Goal: Transaction & Acquisition: Purchase product/service

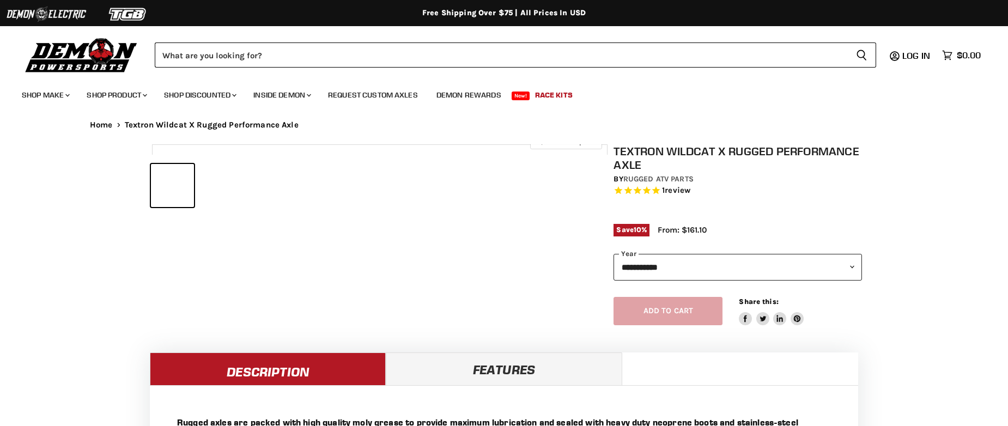
select select "******"
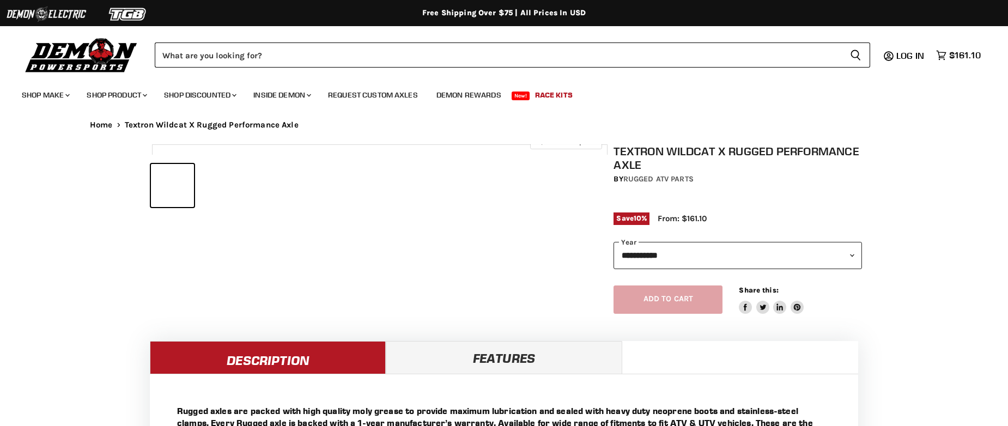
select select "******"
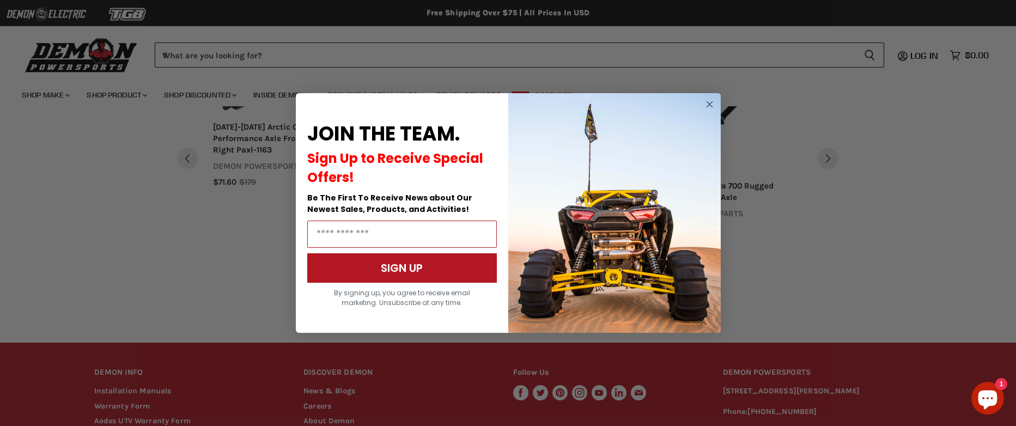
scroll to position [992, 0]
